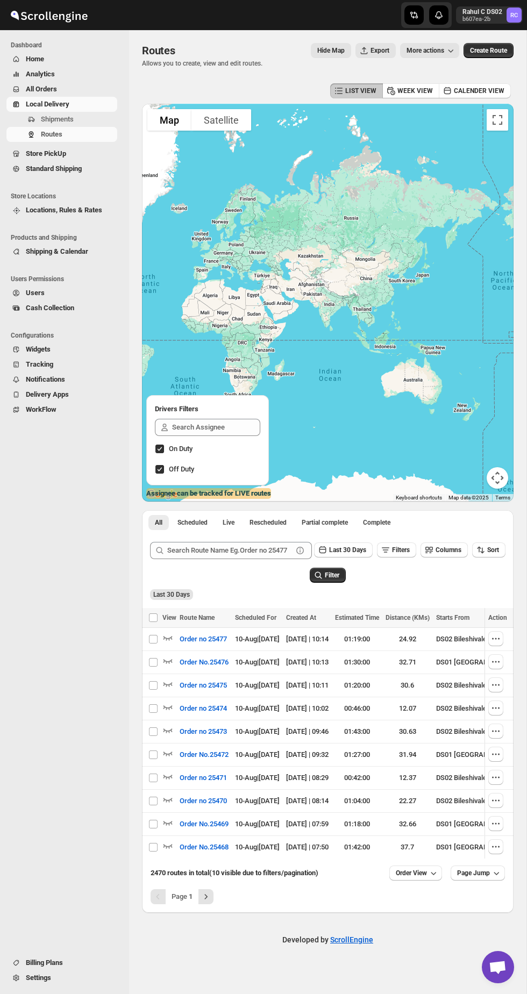
click at [53, 130] on span "Routes" at bounding box center [51, 134] width 21 height 8
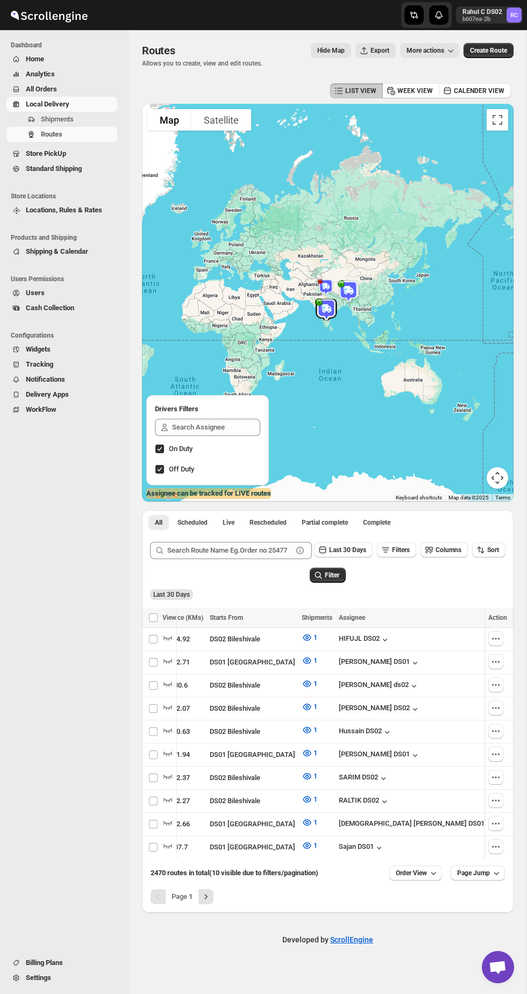
scroll to position [0, 185]
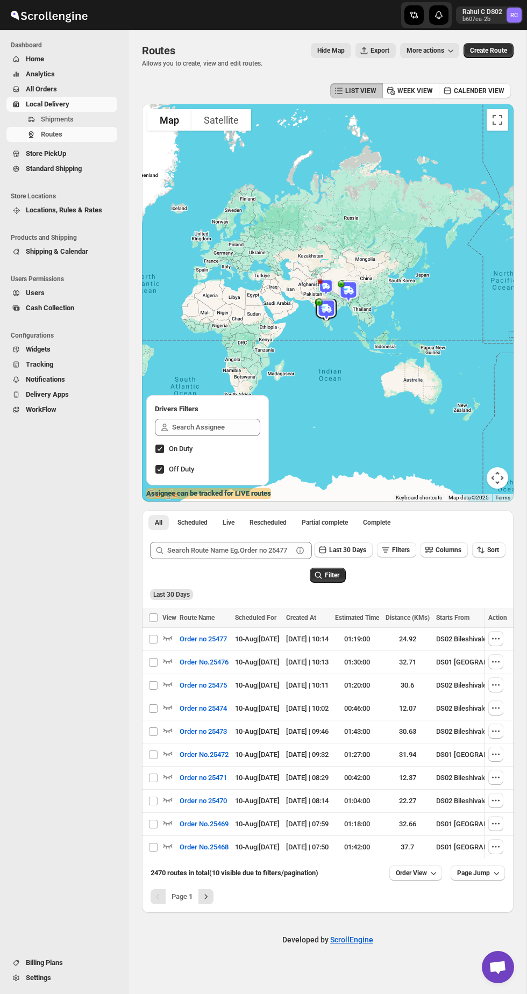
click at [39, 125] on button "Shipments" at bounding box center [61, 119] width 111 height 15
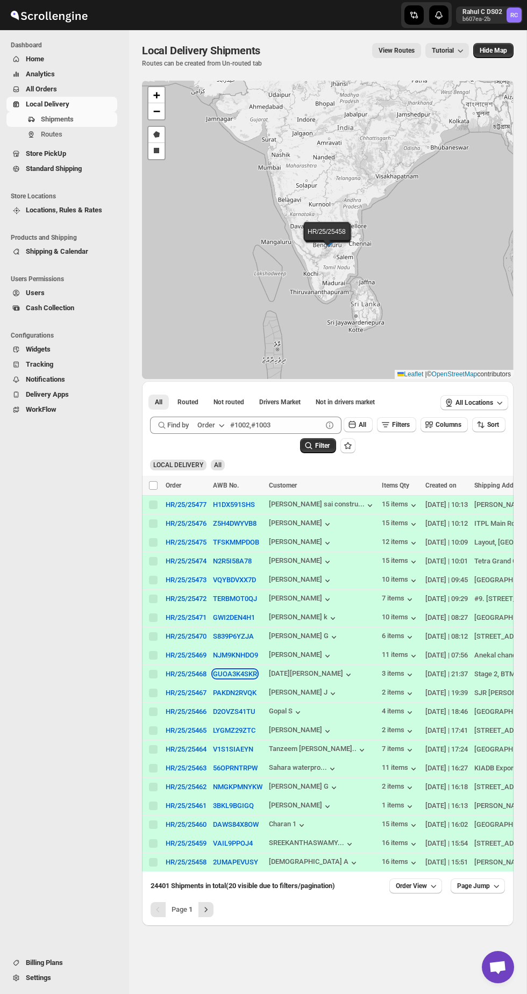
click at [253, 678] on button "GUOA3K4SKR" at bounding box center [235, 674] width 44 height 8
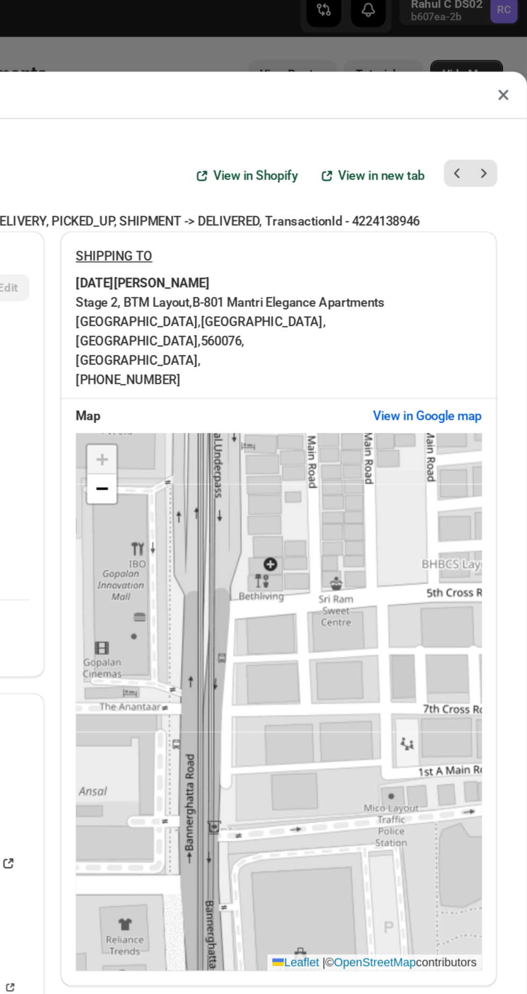
click at [515, 55] on button "×" at bounding box center [514, 62] width 16 height 15
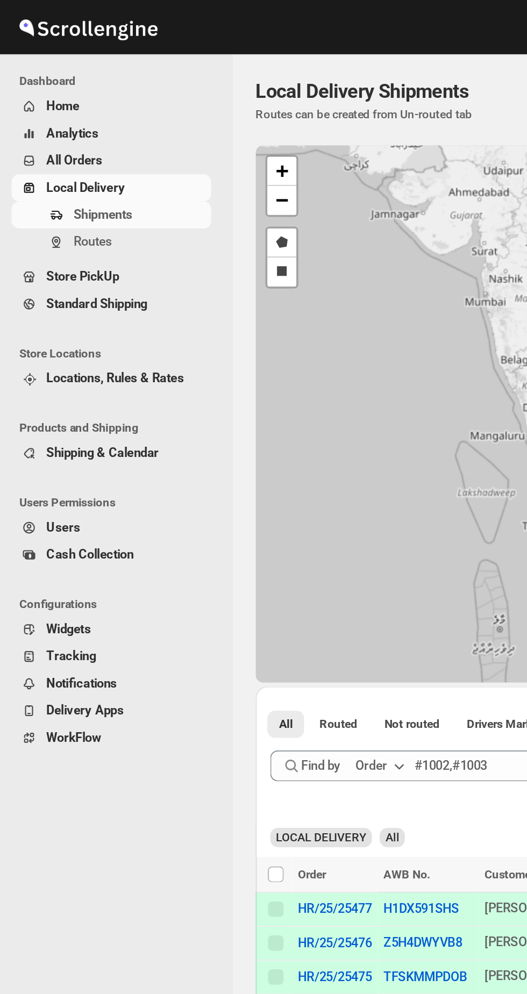
click at [31, 119] on icon "Navigation" at bounding box center [31, 119] width 9 height 9
click at [54, 120] on span "Shipments" at bounding box center [57, 119] width 33 height 8
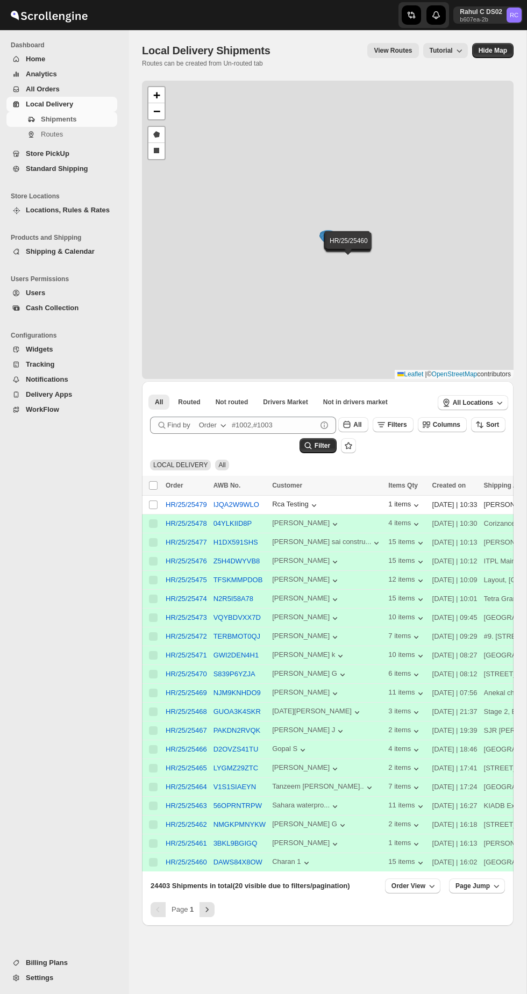
scroll to position [53, 0]
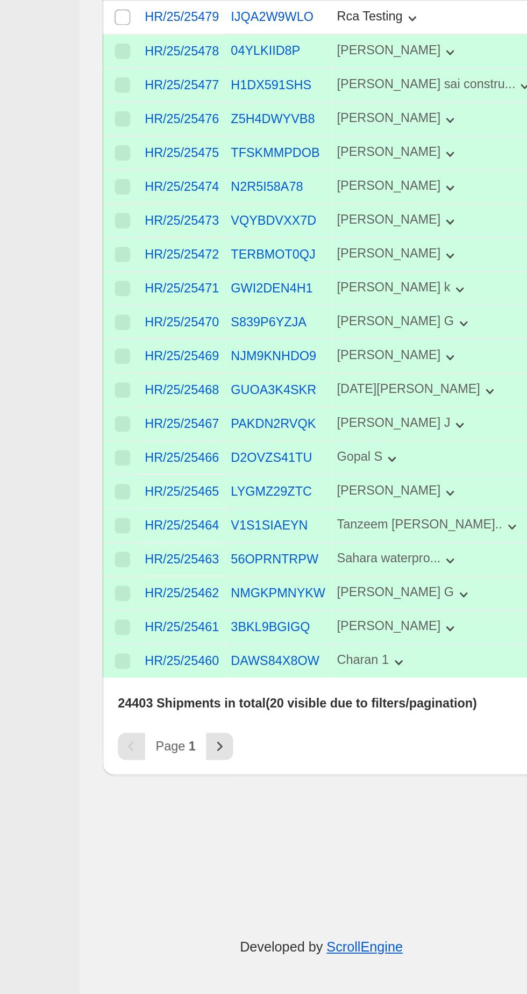
click at [150, 456] on input "Select shipment" at bounding box center [153, 451] width 9 height 9
checkbox input "true"
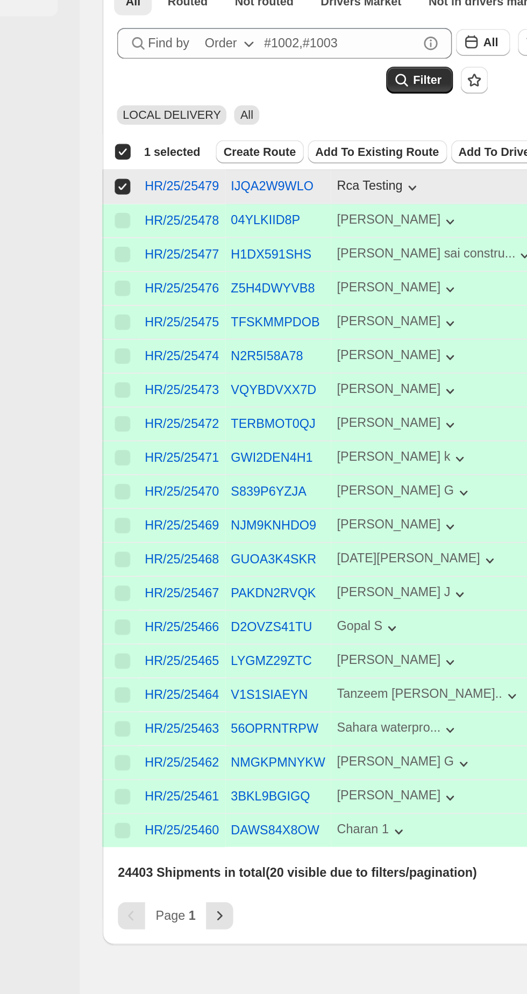
click at [218, 436] on span "Create Route" at bounding box center [229, 432] width 40 height 9
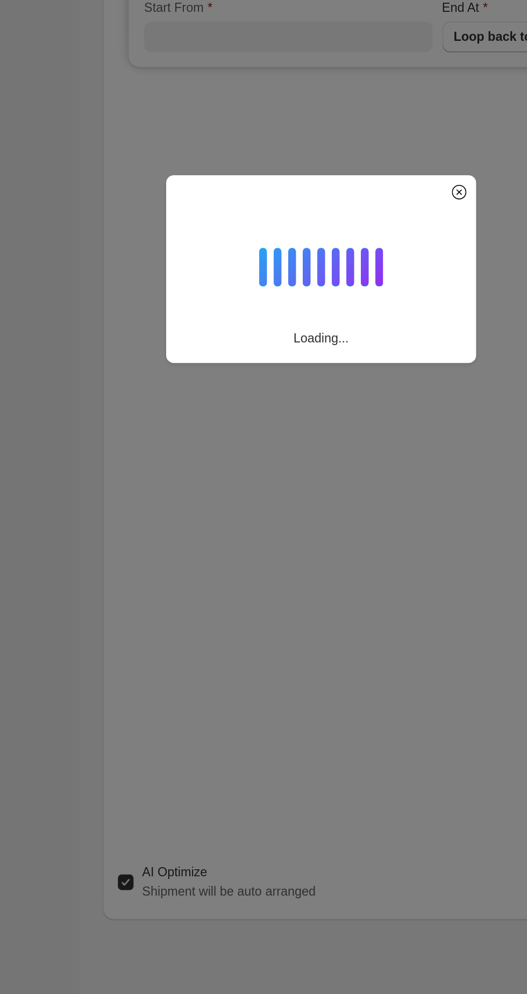
type input "DS01 [GEOGRAPHIC_DATA]"
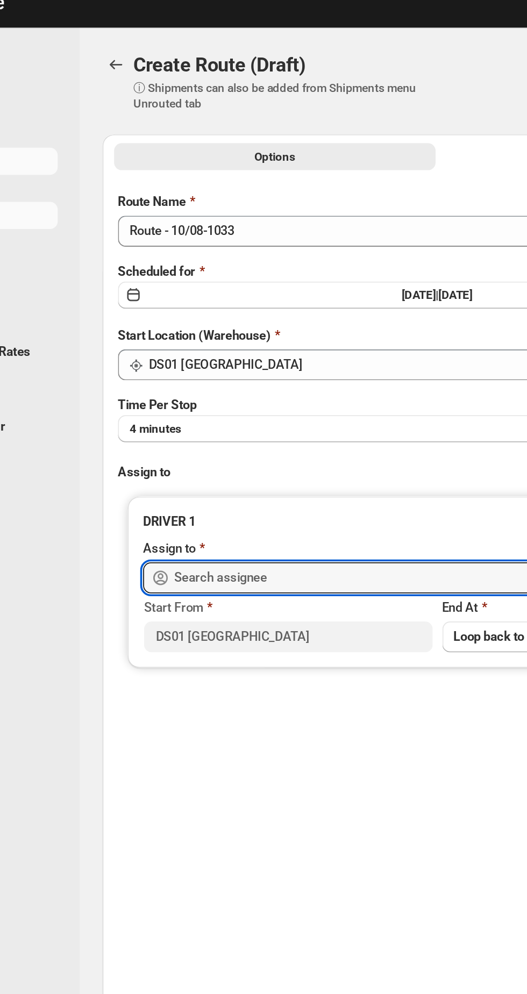
click at [285, 337] on input "text" at bounding box center [336, 335] width 309 height 17
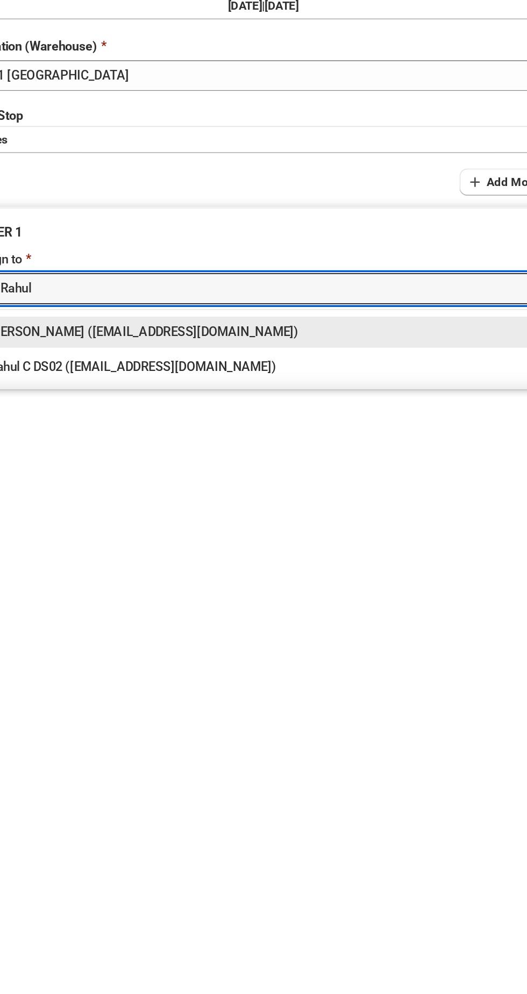
click at [215, 375] on div "Rahul C DS02 ([EMAIL_ADDRESS][DOMAIN_NAME])" at bounding box center [327, 378] width 305 height 11
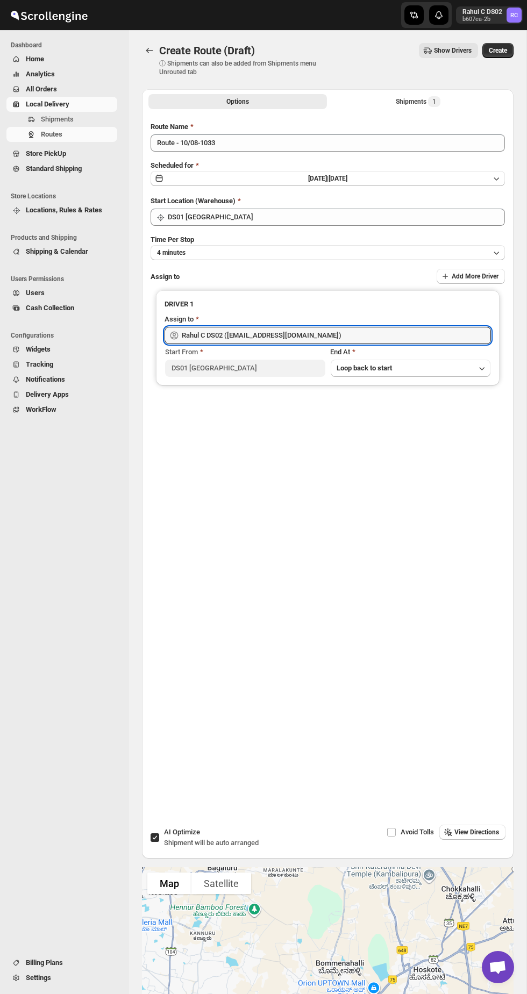
type input "Rahul C DS02 ([EMAIL_ADDRESS][DOMAIN_NAME])"
click at [490, 46] on span "Create" at bounding box center [497, 50] width 18 height 9
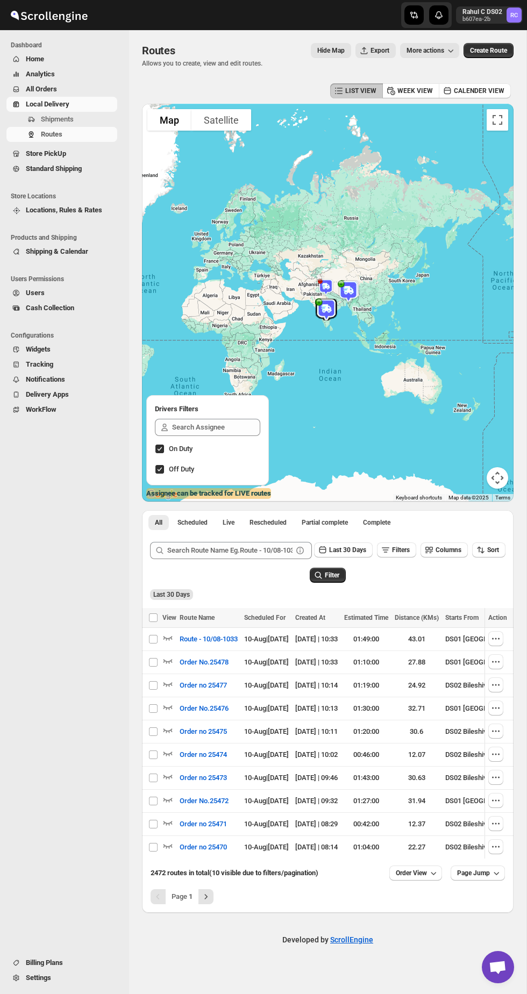
scroll to position [2, 0]
click at [51, 125] on button "Shipments" at bounding box center [61, 119] width 111 height 15
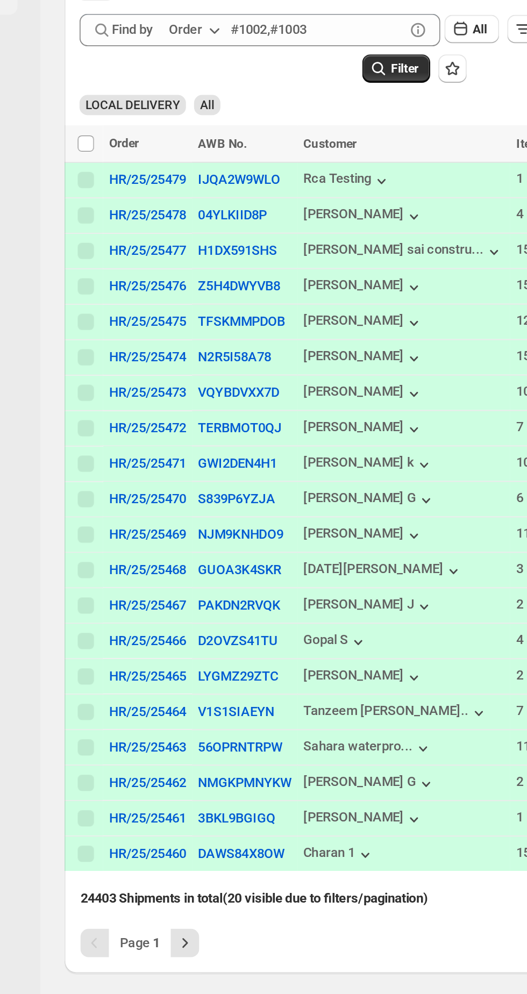
click at [211, 915] on icon "Next" at bounding box center [205, 909] width 11 height 11
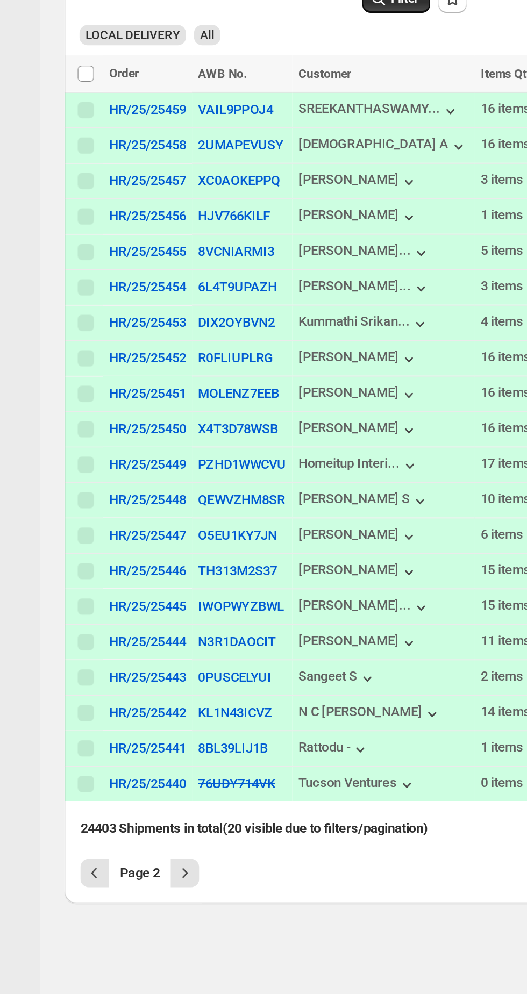
click at [156, 917] on button "Previous" at bounding box center [157, 909] width 15 height 15
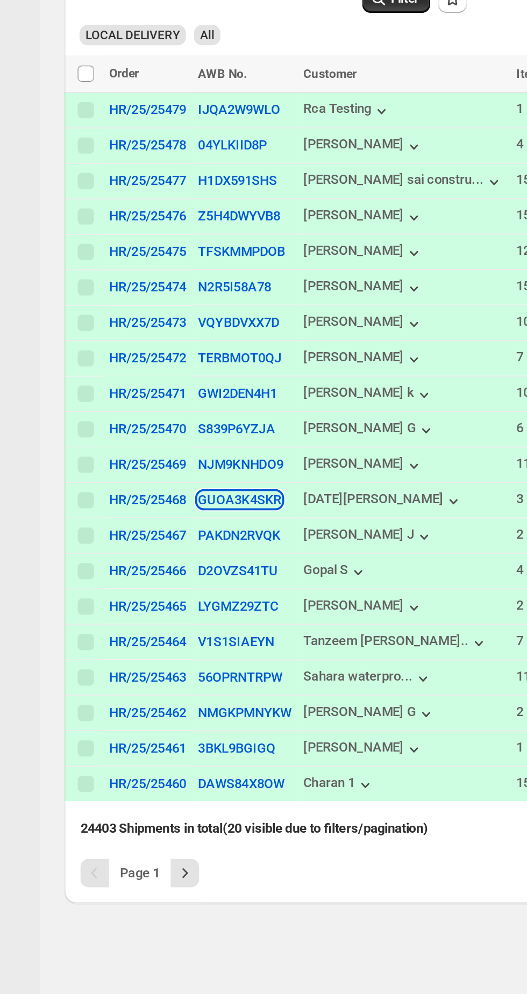
click at [255, 715] on button "GUOA3K4SKR" at bounding box center [235, 711] width 44 height 8
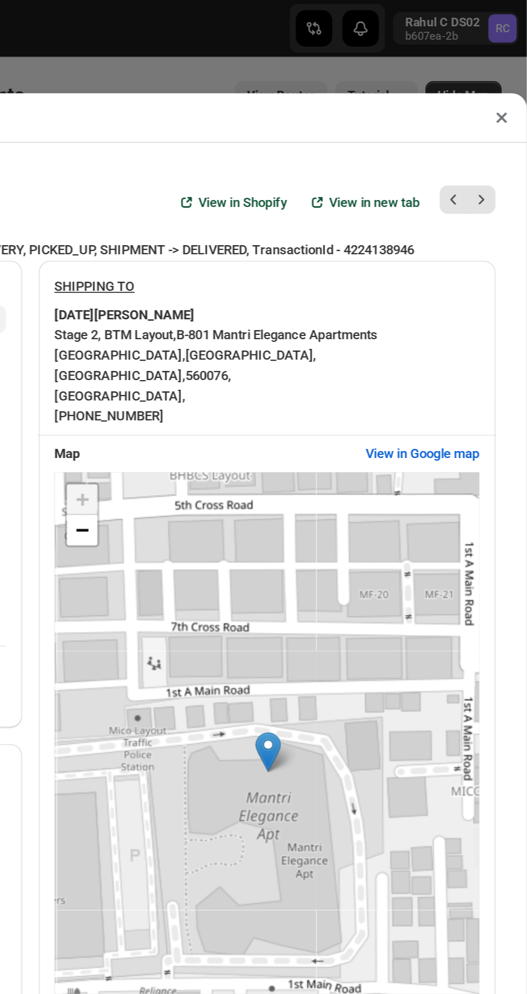
click at [513, 55] on button "×" at bounding box center [514, 62] width 16 height 15
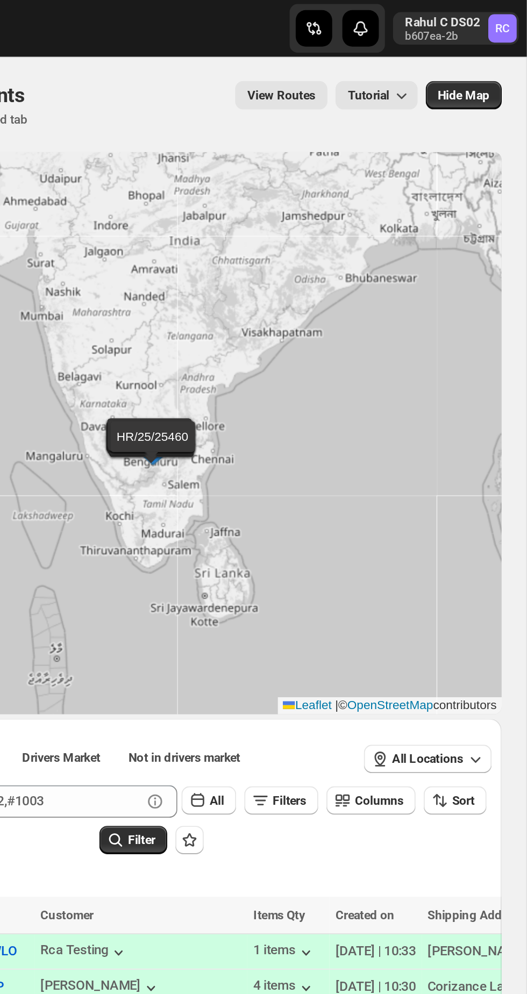
click at [507, 33] on div "Local Delivery Shipments. This page is ready Local Delivery Shipments Routes ca…" at bounding box center [327, 55] width 371 height 51
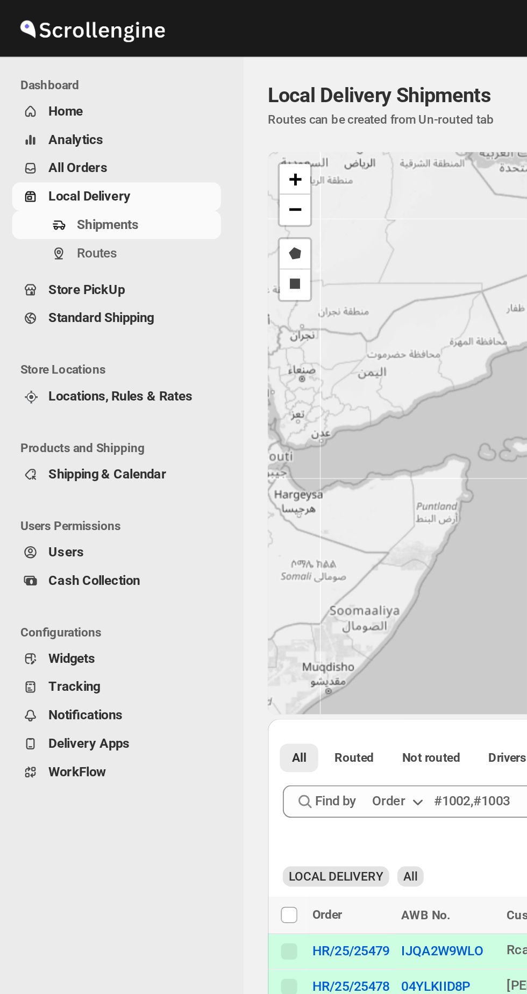
click at [91, 135] on span "Routes" at bounding box center [78, 134] width 74 height 11
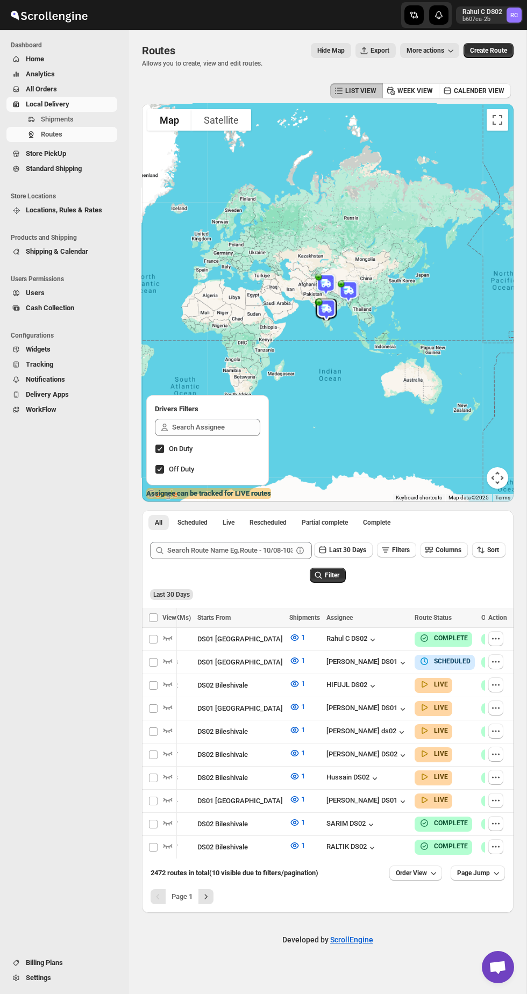
scroll to position [0, 290]
